Goal: Information Seeking & Learning: Find specific fact

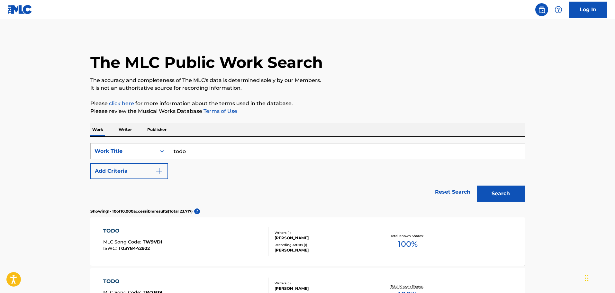
click at [159, 169] on img "Search Form" at bounding box center [159, 171] width 8 height 8
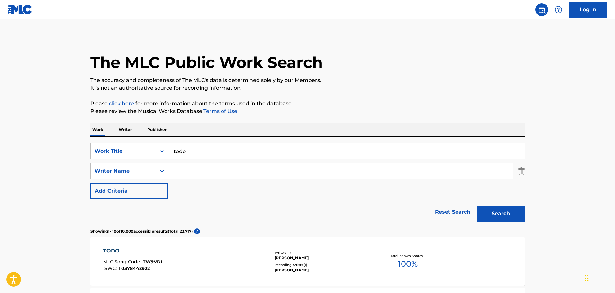
click at [186, 173] on input "Search Form" at bounding box center [340, 170] width 345 height 15
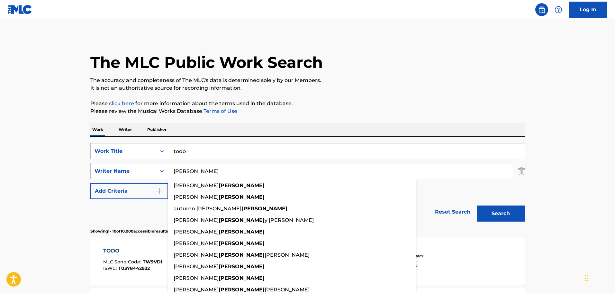
click at [477, 205] on button "Search" at bounding box center [501, 213] width 48 height 16
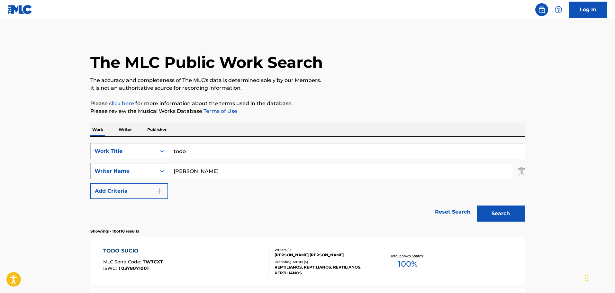
drag, startPoint x: 199, startPoint y: 170, endPoint x: 151, endPoint y: 168, distance: 48.3
click at [151, 168] on div "SearchWithCriteria716d13b6-4aae-40c8-9cc4-e61b12ca5650 Writer Name [PERSON_NAME]" at bounding box center [307, 171] width 435 height 16
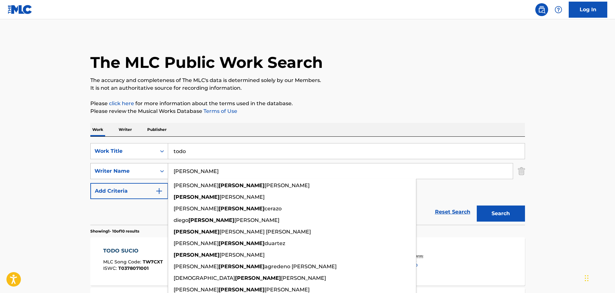
type input "[PERSON_NAME]"
click at [477, 205] on button "Search" at bounding box center [501, 213] width 48 height 16
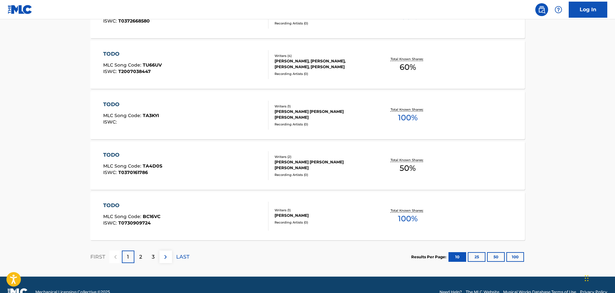
scroll to position [514, 0]
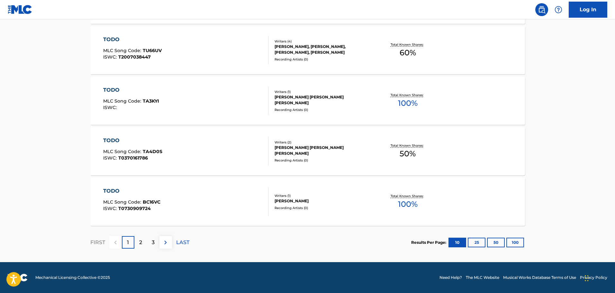
click at [165, 245] on img at bounding box center [166, 242] width 8 height 8
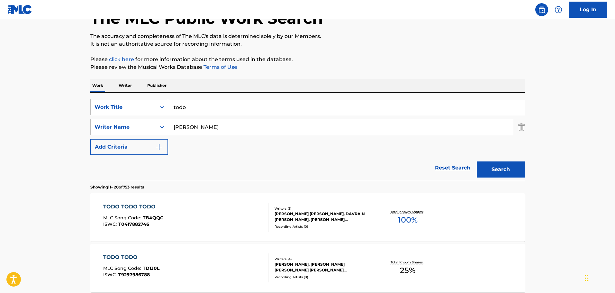
scroll to position [0, 0]
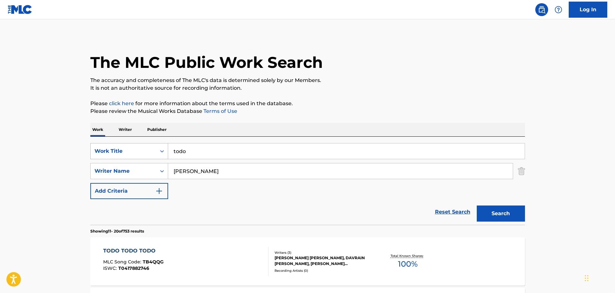
drag, startPoint x: 205, startPoint y: 153, endPoint x: 167, endPoint y: 152, distance: 37.6
click at [168, 152] on input "todo" at bounding box center [346, 150] width 356 height 15
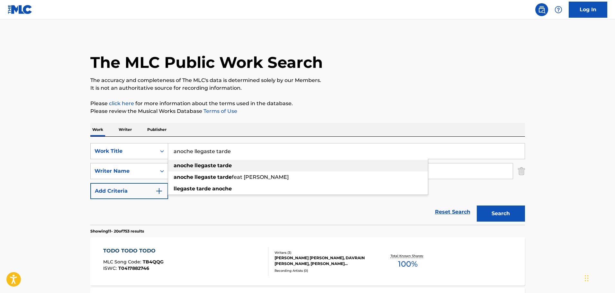
type input "anoche llegaste tarde"
click at [180, 163] on strong "anoche" at bounding box center [184, 165] width 20 height 6
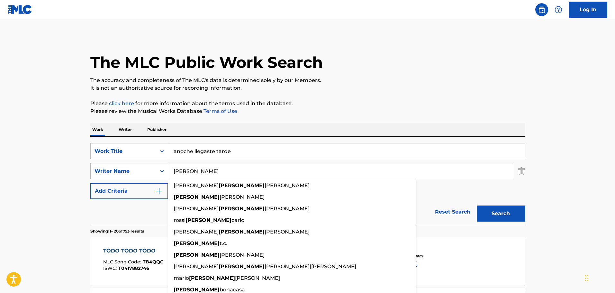
drag, startPoint x: 190, startPoint y: 170, endPoint x: 154, endPoint y: 168, distance: 36.4
click at [159, 168] on div "SearchWithCriteria716d13b6-4aae-40c8-9cc4-e61b12ca5650 Writer Name [PERSON_NAME…" at bounding box center [307, 171] width 435 height 16
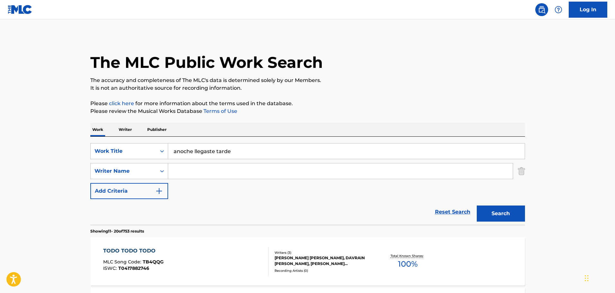
click at [522, 174] on img "Search Form" at bounding box center [521, 171] width 7 height 16
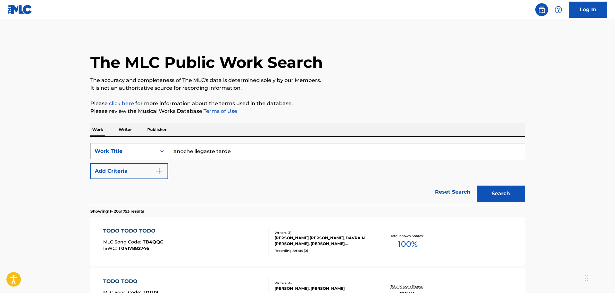
click at [507, 198] on button "Search" at bounding box center [501, 193] width 48 height 16
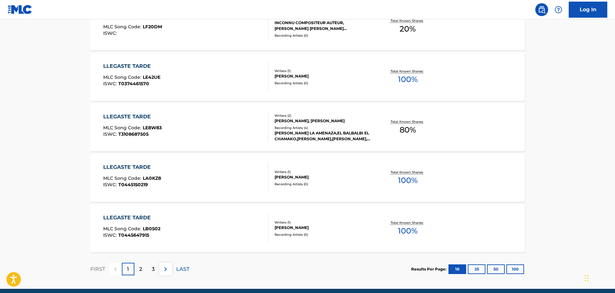
scroll to position [482, 0]
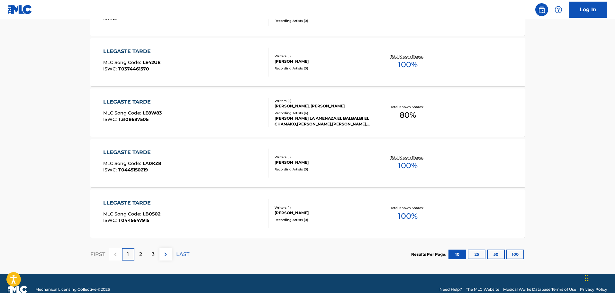
click at [140, 255] on p "2" at bounding box center [140, 254] width 3 height 8
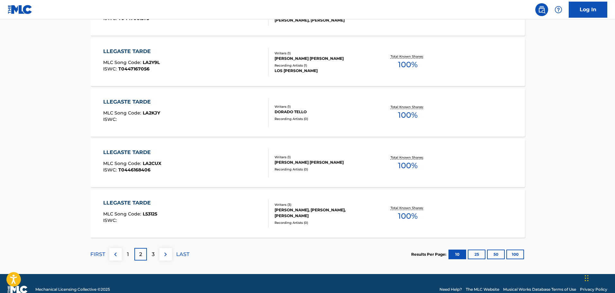
click at [153, 255] on p "3" at bounding box center [153, 254] width 3 height 8
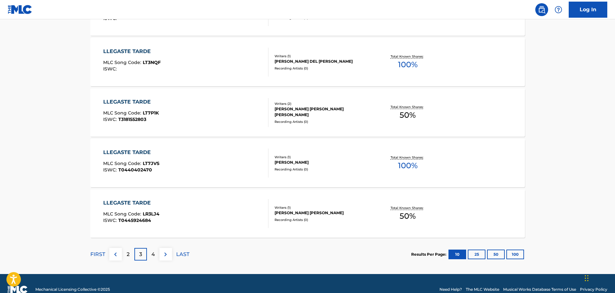
click at [151, 255] on div "4" at bounding box center [153, 254] width 13 height 13
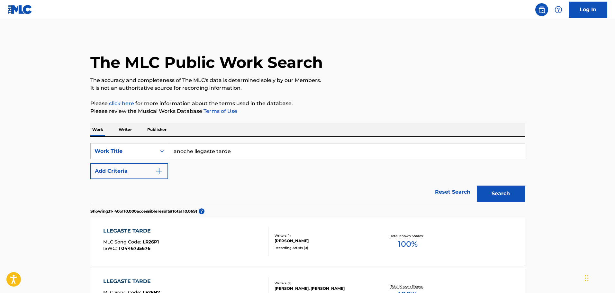
click at [160, 174] on img "Search Form" at bounding box center [159, 171] width 8 height 8
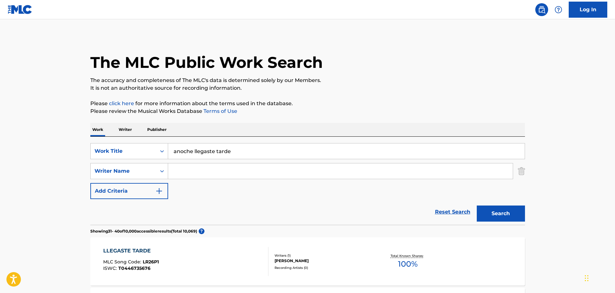
click at [193, 174] on input "Search Form" at bounding box center [340, 170] width 345 height 15
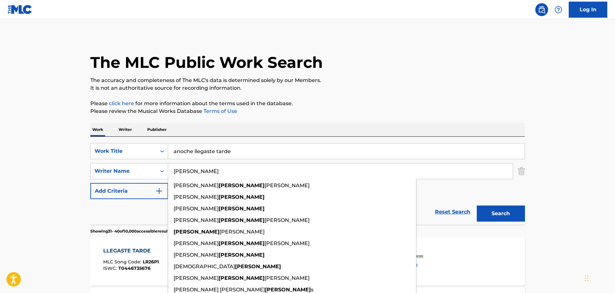
type input "[PERSON_NAME]"
click at [477, 205] on button "Search" at bounding box center [501, 213] width 48 height 16
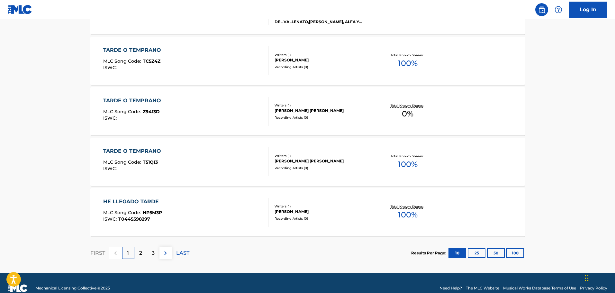
scroll to position [514, 0]
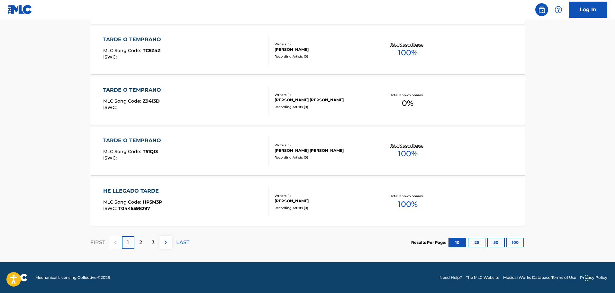
click at [143, 243] on div "2" at bounding box center [140, 242] width 13 height 13
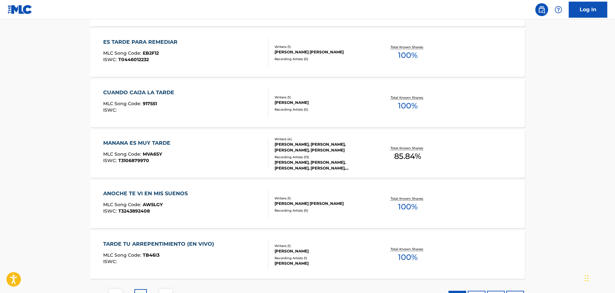
scroll to position [482, 0]
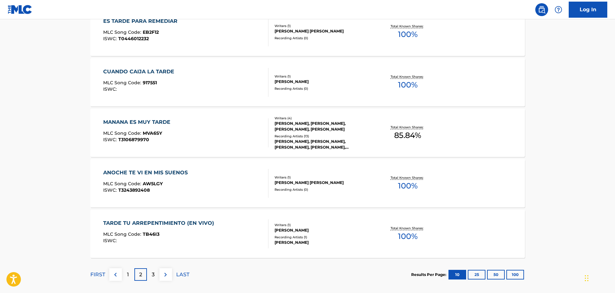
click at [162, 275] on img at bounding box center [166, 275] width 8 height 8
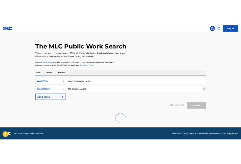
scroll to position [60, 0]
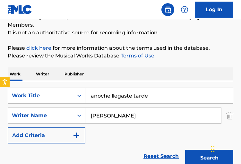
click at [46, 55] on p "Please review the Musical Works Database Terms of Use" at bounding box center [121, 56] width 226 height 8
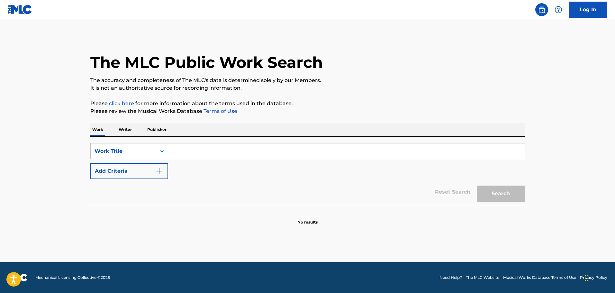
click at [208, 153] on input "Search Form" at bounding box center [346, 150] width 356 height 15
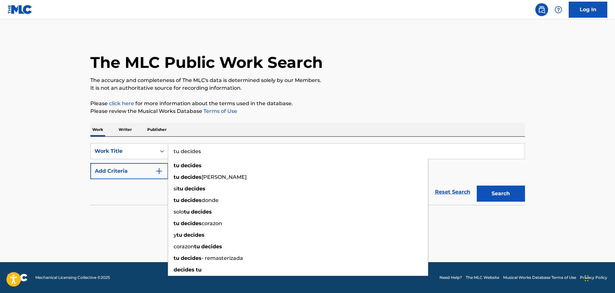
type input "tu decides"
click at [477, 185] on button "Search" at bounding box center [501, 193] width 48 height 16
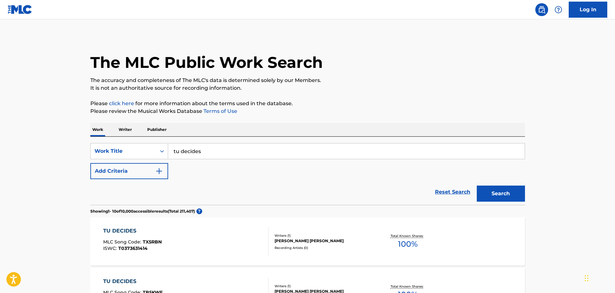
click at [160, 171] on img "Search Form" at bounding box center [159, 171] width 8 height 8
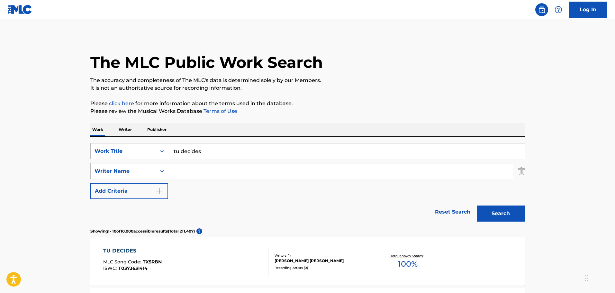
click at [185, 169] on input "Search Form" at bounding box center [340, 170] width 345 height 15
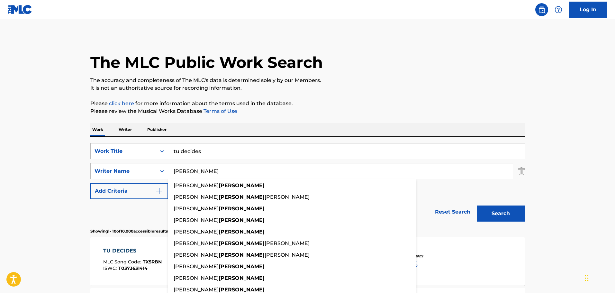
type input "[PERSON_NAME]"
click at [477, 205] on button "Search" at bounding box center [501, 213] width 48 height 16
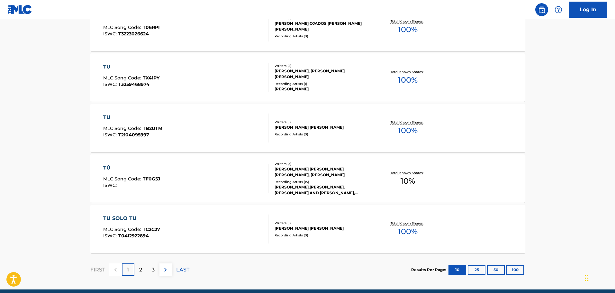
scroll to position [514, 0]
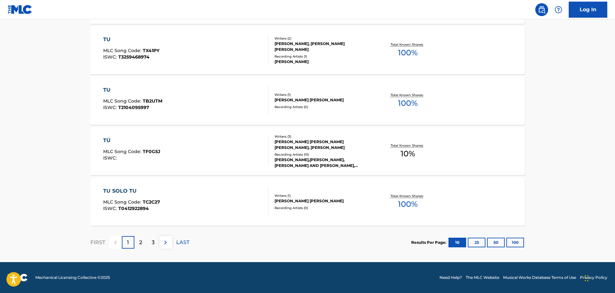
click at [144, 245] on div "2" at bounding box center [140, 242] width 13 height 13
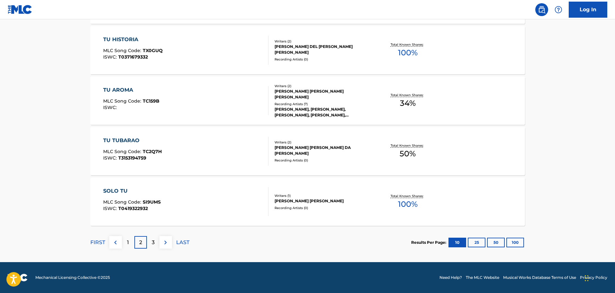
click at [153, 246] on div "3" at bounding box center [153, 242] width 13 height 13
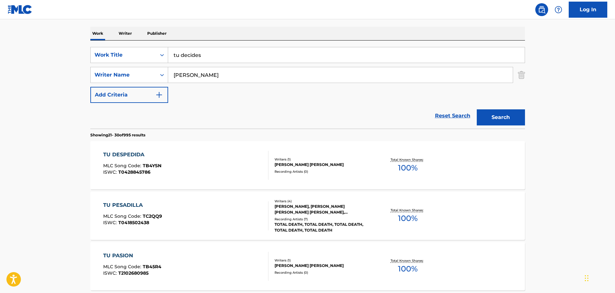
scroll to position [64, 0]
